Goal: Information Seeking & Learning: Learn about a topic

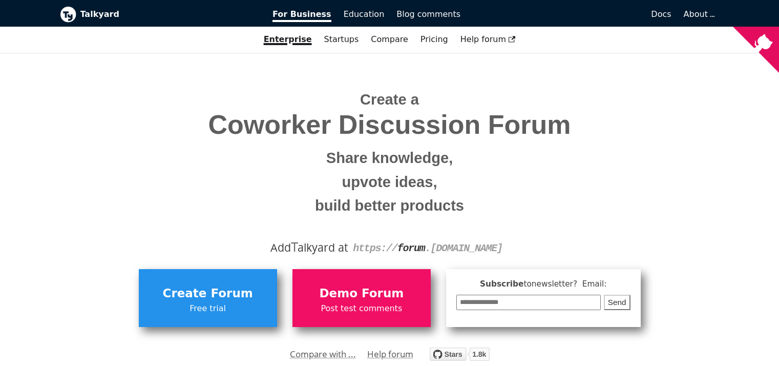
scroll to position [102, 0]
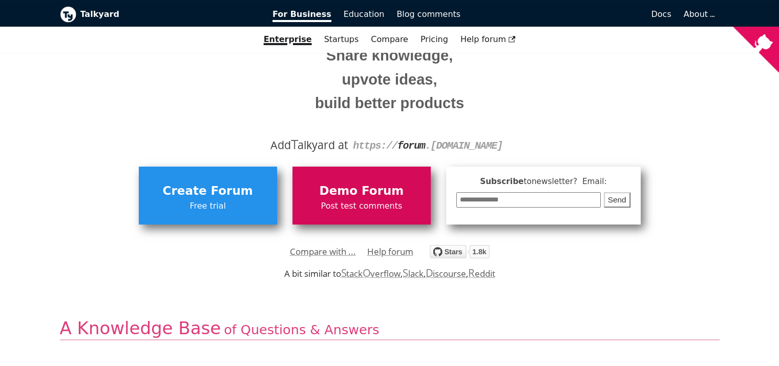
click at [373, 203] on span "Post test comments" at bounding box center [362, 205] width 128 height 13
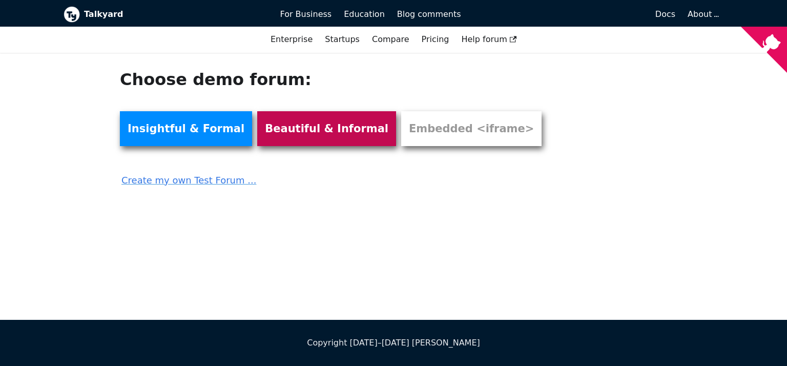
click at [324, 141] on link "Beautiful & Informal" at bounding box center [326, 128] width 139 height 35
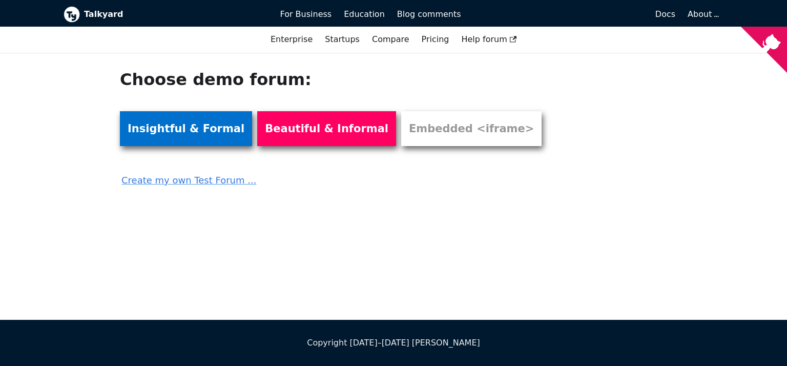
click at [174, 118] on link "Insightful & Formal" at bounding box center [186, 128] width 132 height 35
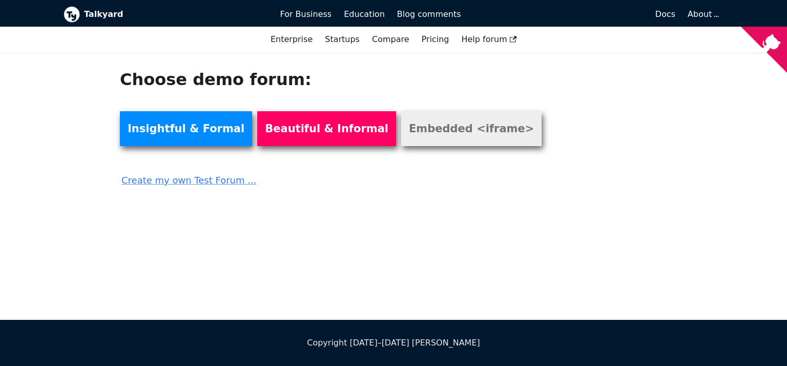
click at [432, 135] on link "Embedded <iframe>" at bounding box center [471, 128] width 140 height 35
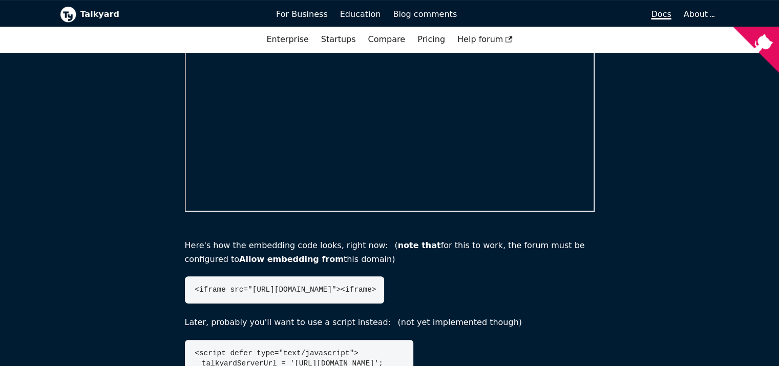
scroll to position [307, 0]
